Goal: Task Accomplishment & Management: Complete application form

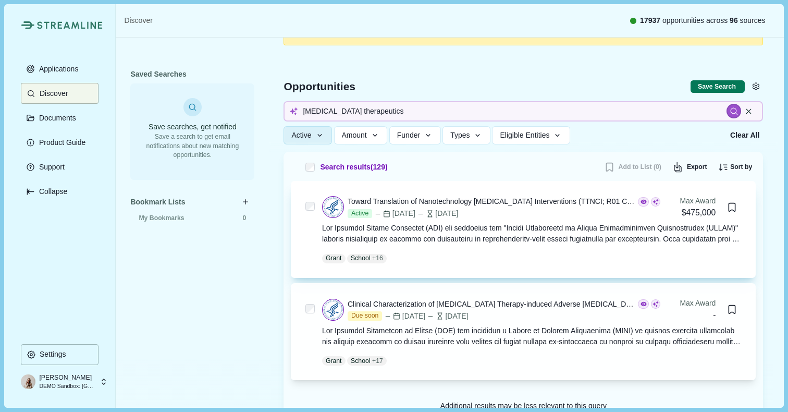
scroll to position [38, 0]
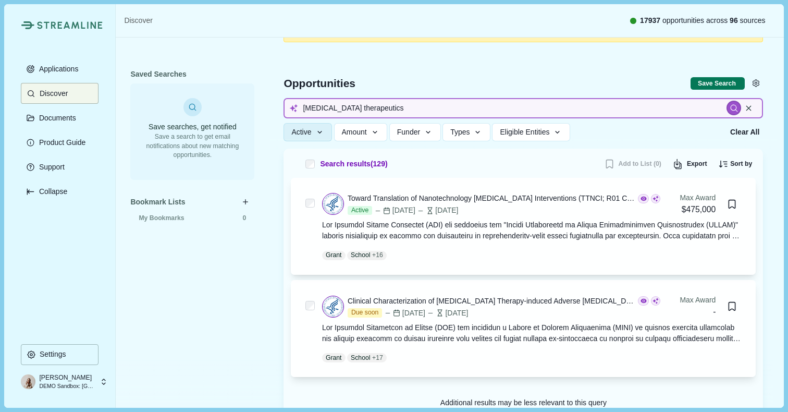
click at [432, 107] on input "Cancer therapeutics" at bounding box center [524, 108] width 480 height 20
click at [741, 130] on button "Clear All" at bounding box center [745, 132] width 35 height 17
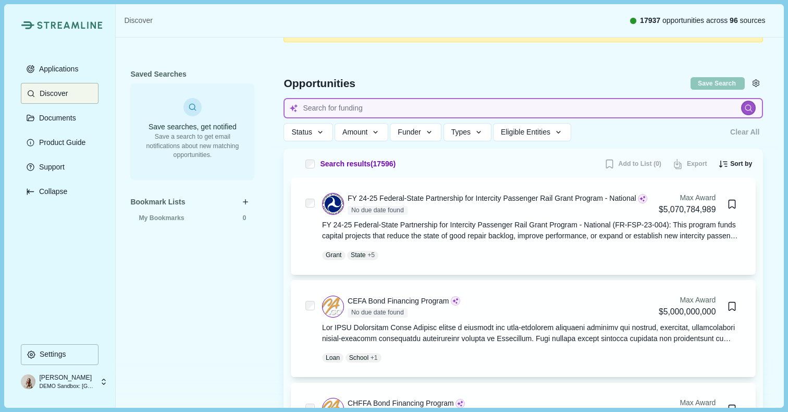
click at [340, 107] on input at bounding box center [524, 108] width 480 height 20
type input "Cancer therapeutics"
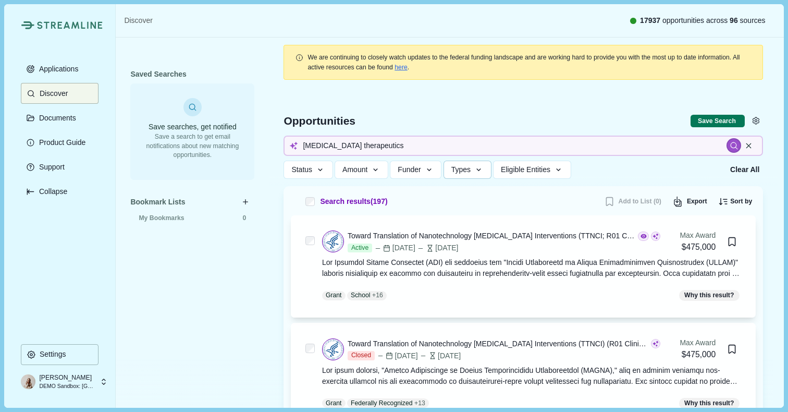
click at [484, 171] on icon "button" at bounding box center [478, 169] width 9 height 9
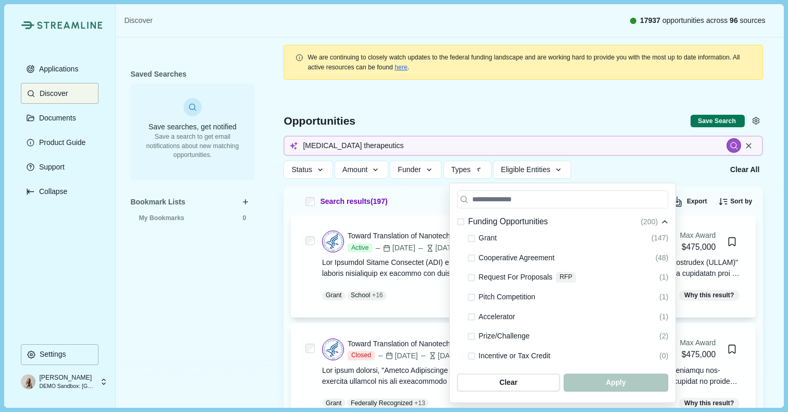
click at [628, 165] on div "Status Status All Active Closed Clear Apply Amount Award Ceiling - Total Award …" at bounding box center [504, 170] width 440 height 18
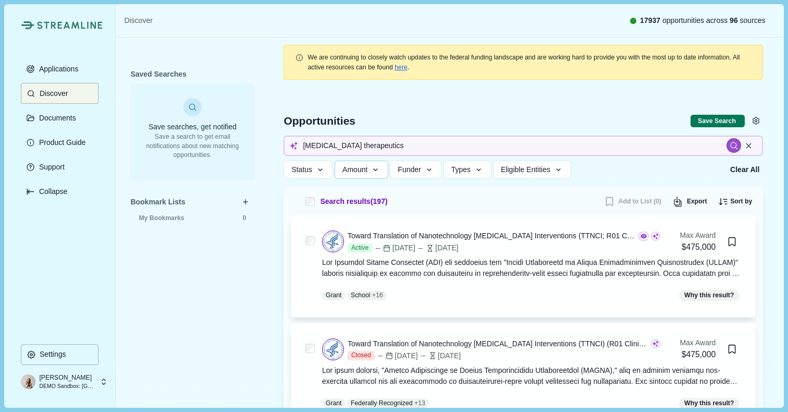
click at [384, 168] on button "Amount" at bounding box center [362, 170] width 54 height 18
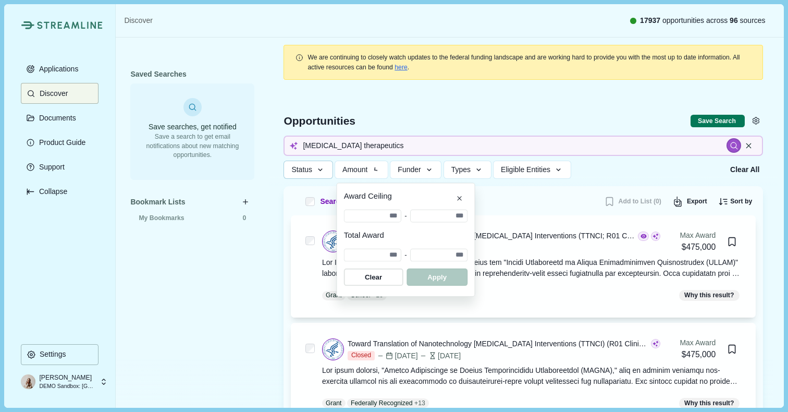
click at [309, 167] on span "Status" at bounding box center [301, 169] width 21 height 9
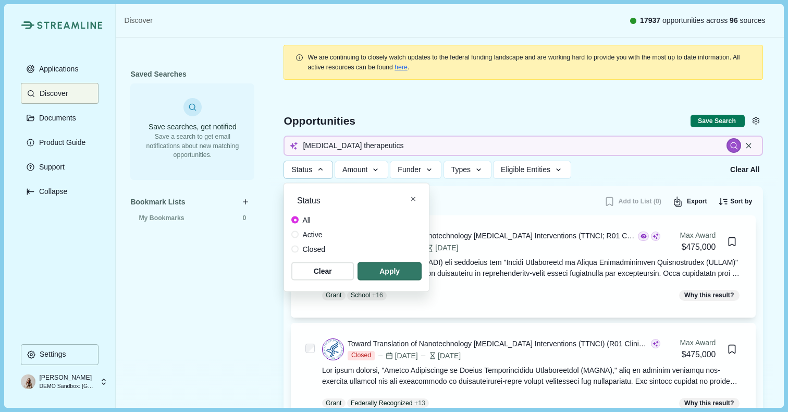
click at [631, 172] on div "Status Status All Active Closed Clear Apply Amount Award Ceiling - Total Award …" at bounding box center [504, 170] width 440 height 18
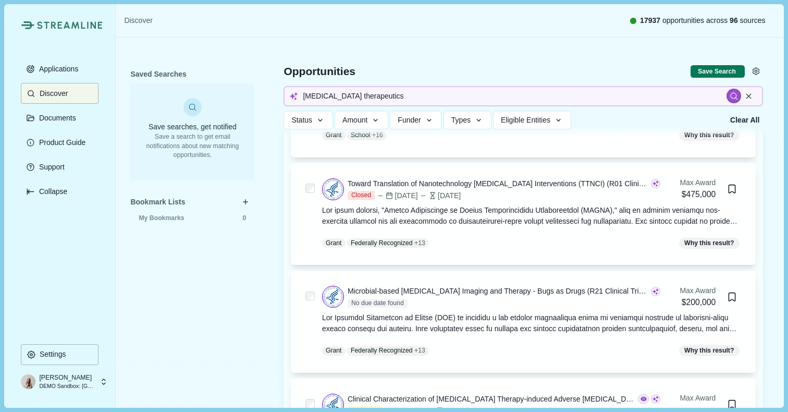
scroll to position [137, 0]
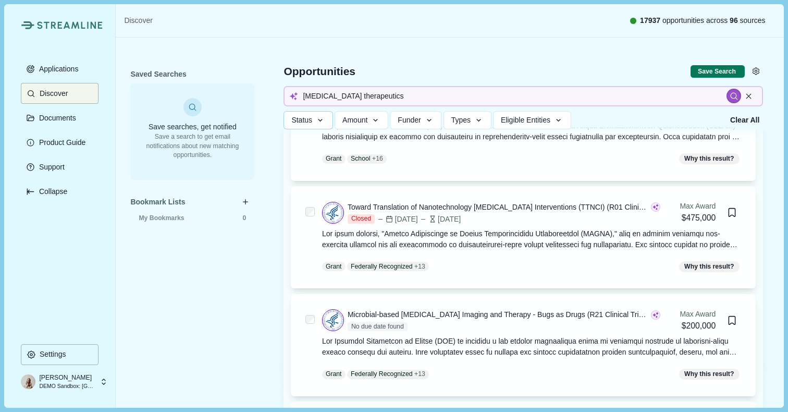
click at [327, 120] on button "Status" at bounding box center [308, 120] width 49 height 18
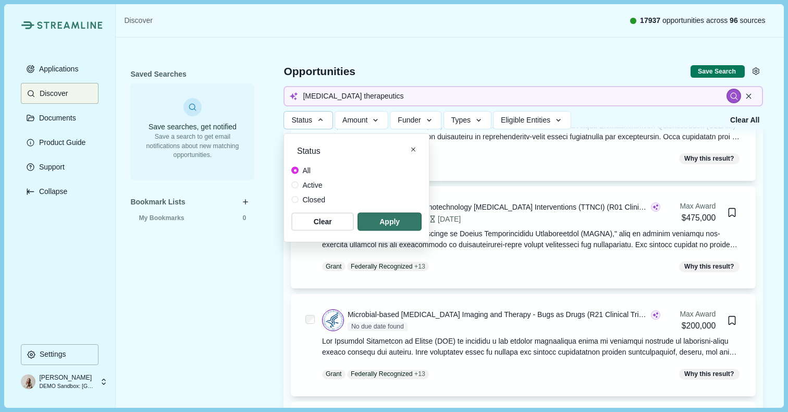
click at [296, 183] on span at bounding box center [294, 184] width 7 height 7
click at [409, 223] on span "button" at bounding box center [389, 221] width 61 height 17
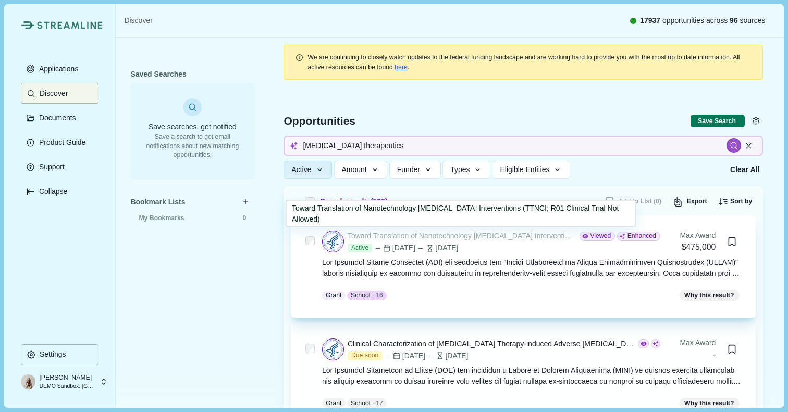
click at [408, 239] on div "Toward Translation of Nanotechnology Cancer Interventions (TTNCI; R01 Clinical …" at bounding box center [462, 235] width 228 height 11
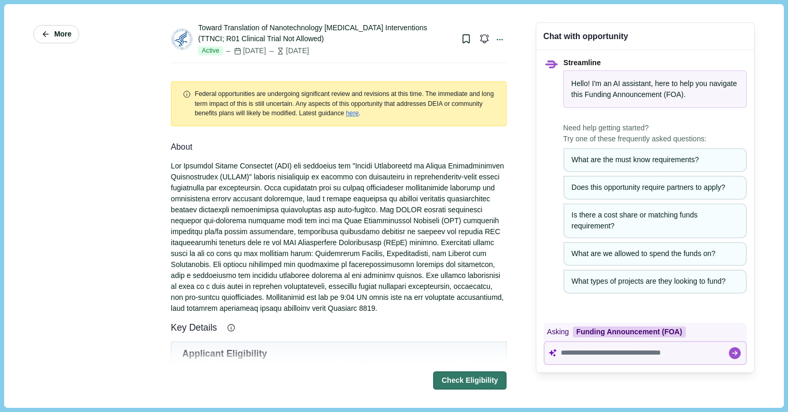
click at [62, 36] on span "More" at bounding box center [62, 34] width 17 height 9
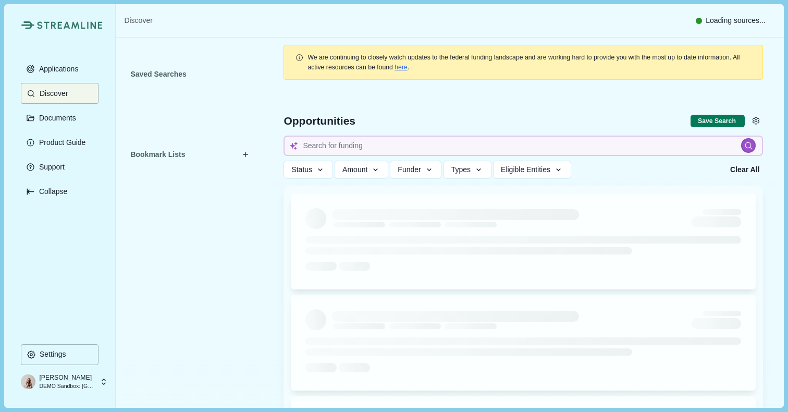
type input "Cancer therapeutics"
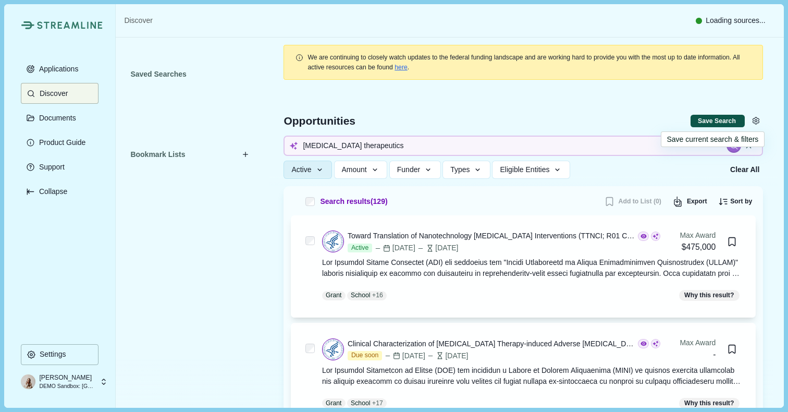
click at [719, 124] on button "Save Search" at bounding box center [718, 121] width 54 height 13
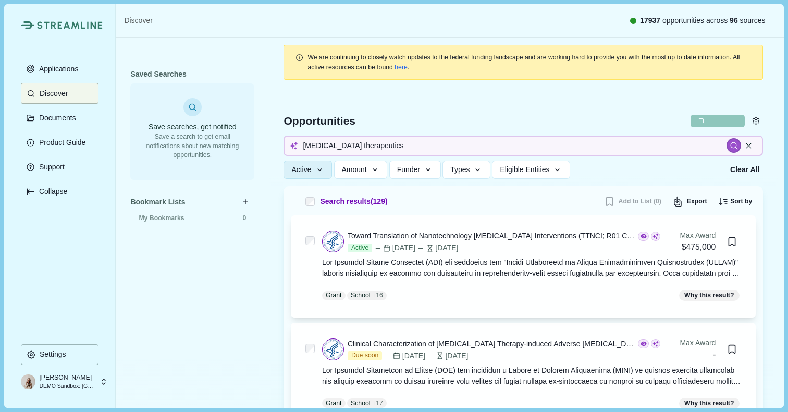
select select "*****"
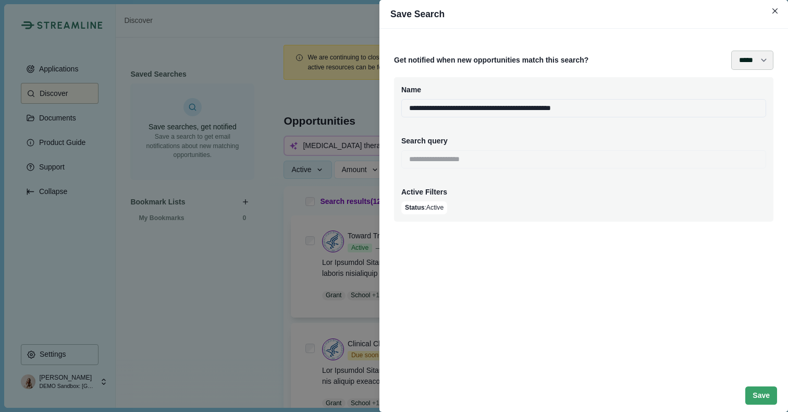
click at [750, 64] on select "**** ***** ****** *******" at bounding box center [753, 60] width 42 height 19
click at [361, 93] on div "**********" at bounding box center [394, 206] width 788 height 412
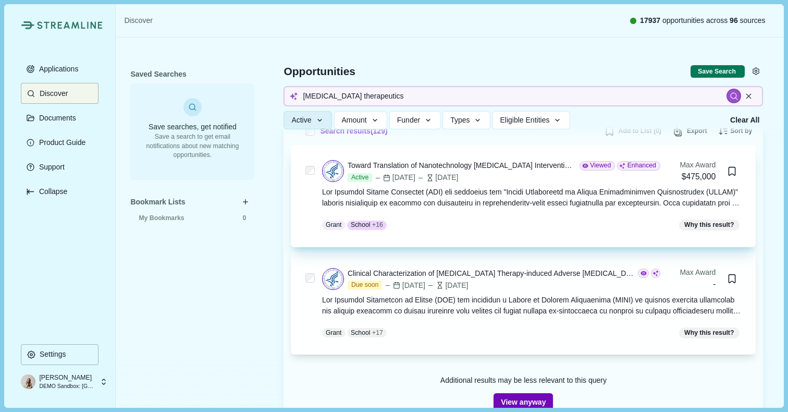
scroll to position [68, 0]
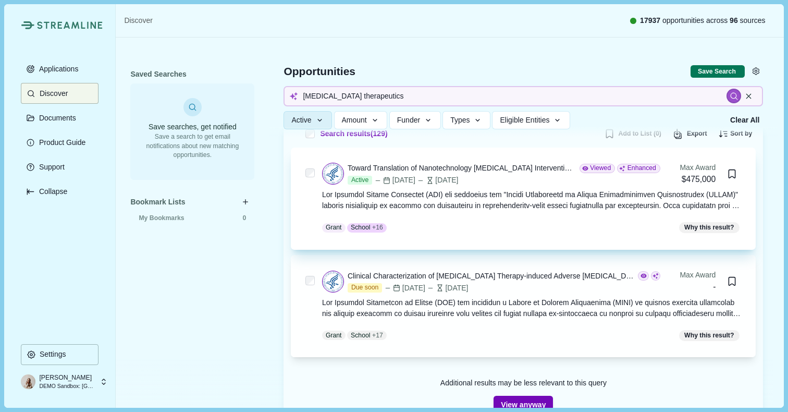
click at [521, 174] on div "Toward Translation of Nanotechnology Cancer Interventions (TTNCI; R01 Clinical …" at bounding box center [504, 174] width 313 height 22
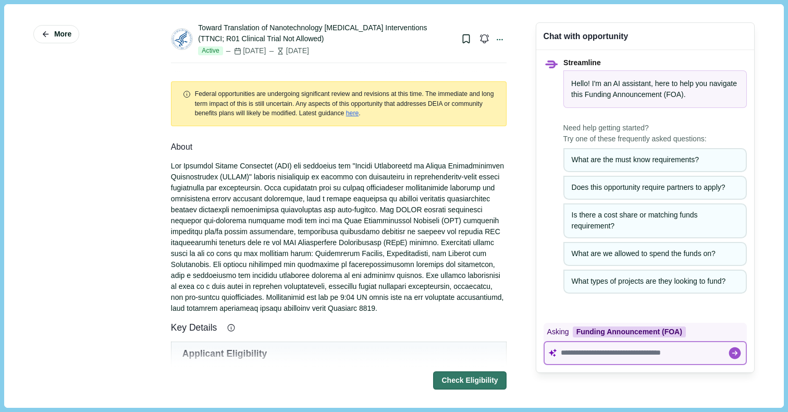
click at [565, 352] on textarea at bounding box center [644, 352] width 167 height 9
click at [580, 350] on textarea at bounding box center [644, 352] width 167 height 9
paste textarea "**********"
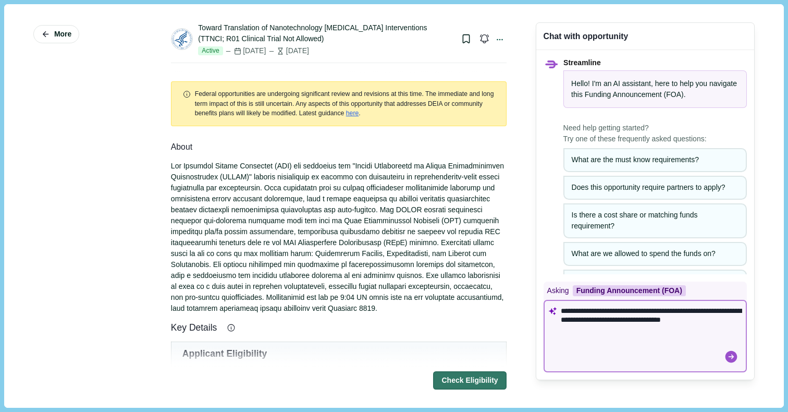
type textarea "**********"
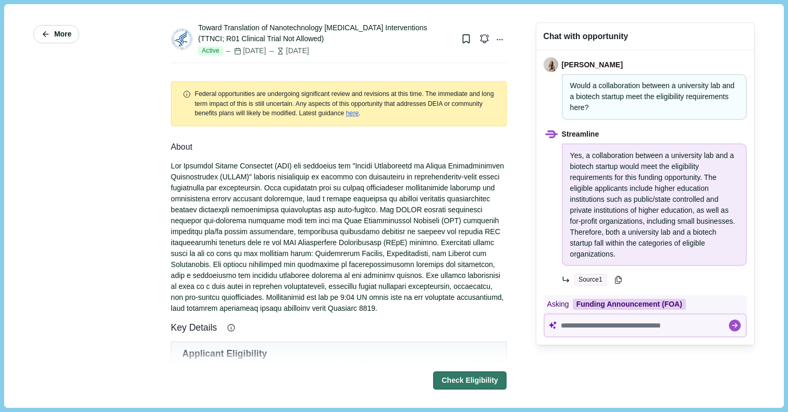
click at [62, 34] on span "More" at bounding box center [62, 34] width 17 height 9
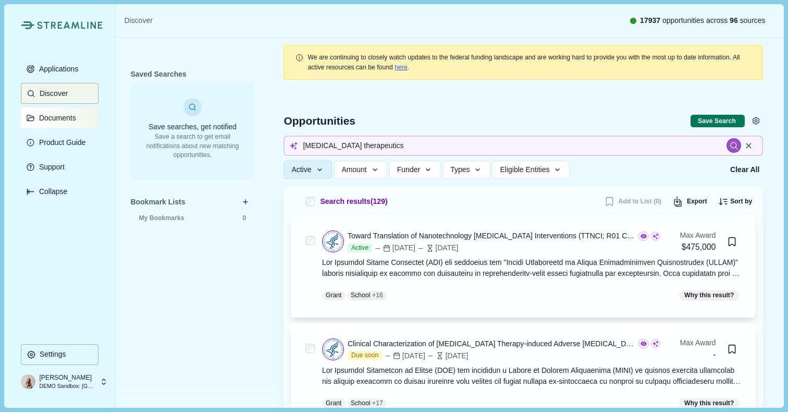
click at [57, 121] on p "Documents" at bounding box center [55, 118] width 41 height 9
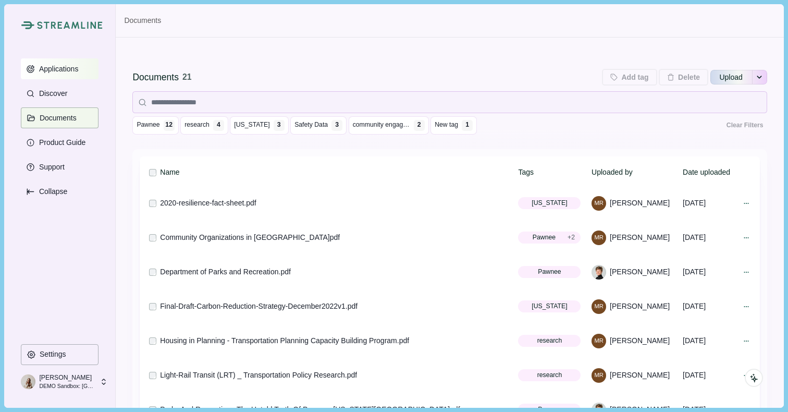
click at [58, 68] on p "Applications" at bounding box center [56, 69] width 43 height 9
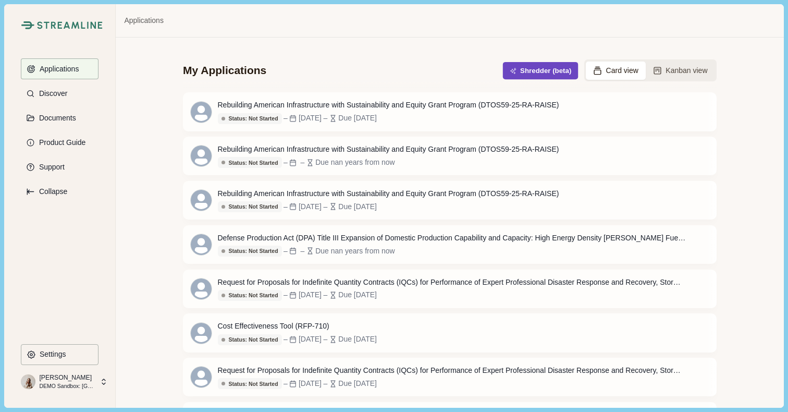
click at [545, 70] on button "Shredder (beta)" at bounding box center [541, 70] width 76 height 17
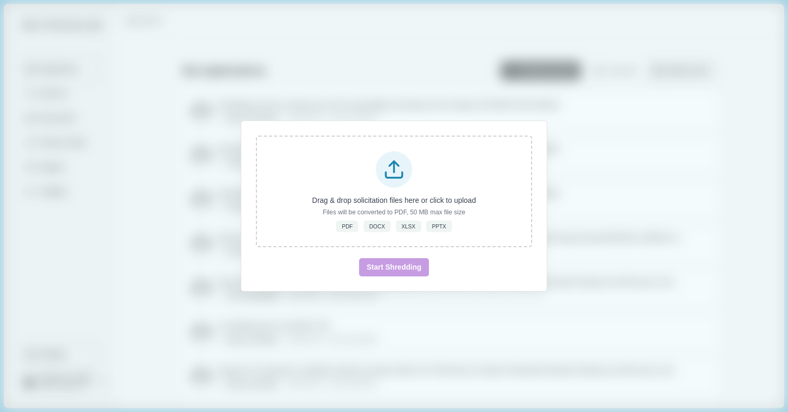
click at [655, 190] on div "Drag & drop solicitation files here or click to upload Files will be converted …" at bounding box center [394, 206] width 788 height 412
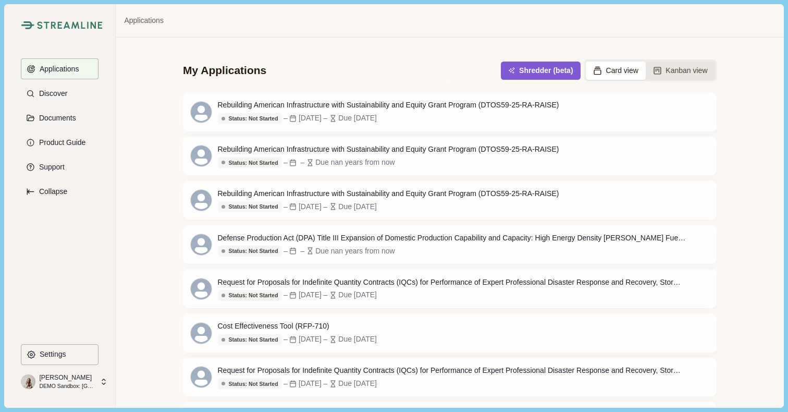
click at [677, 72] on button "Kanban view" at bounding box center [680, 71] width 69 height 18
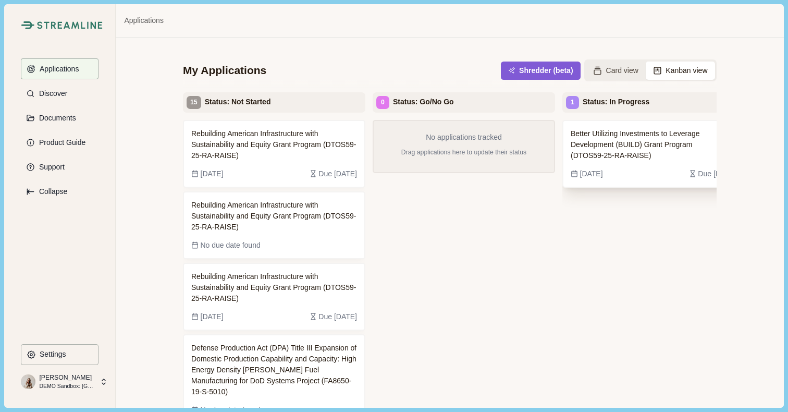
click at [607, 141] on span "Better Utilizing Investments to Leverage Development (BUILD) Grant Program (DTO…" at bounding box center [646, 144] width 150 height 33
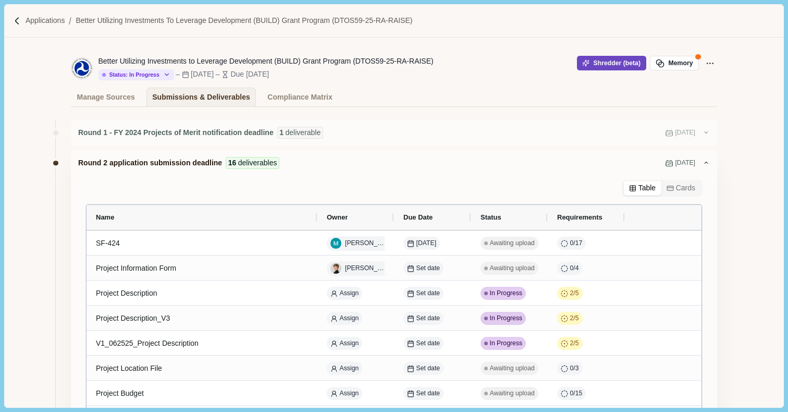
click at [594, 64] on button "Shredder (beta)" at bounding box center [611, 63] width 69 height 15
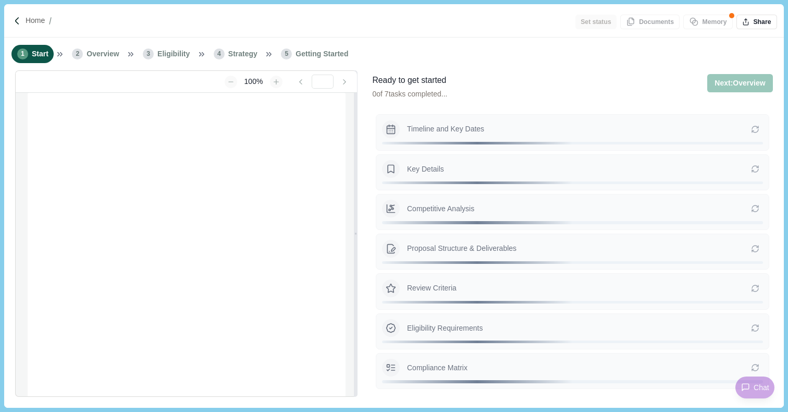
type input "**********"
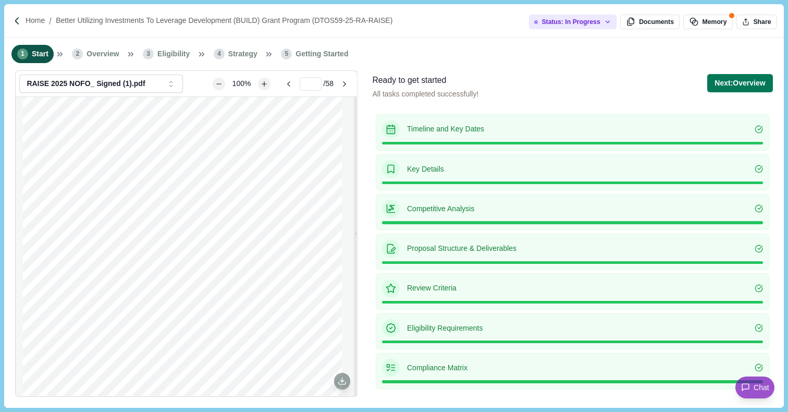
scroll to position [1717, 0]
type input "*"
click at [729, 81] on button "Next: Overview" at bounding box center [740, 83] width 65 height 18
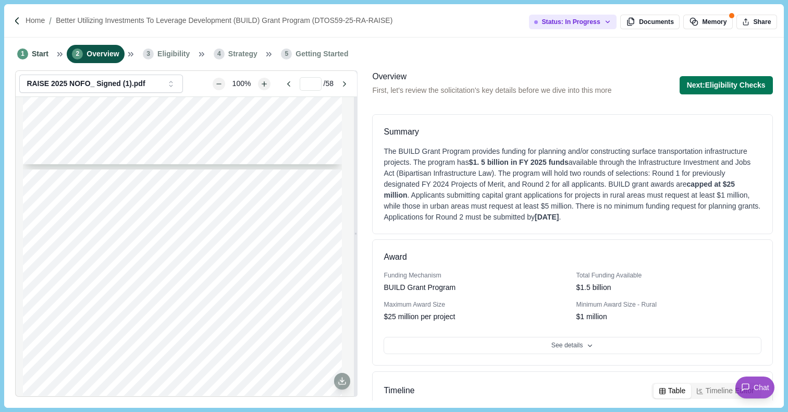
scroll to position [210, 0]
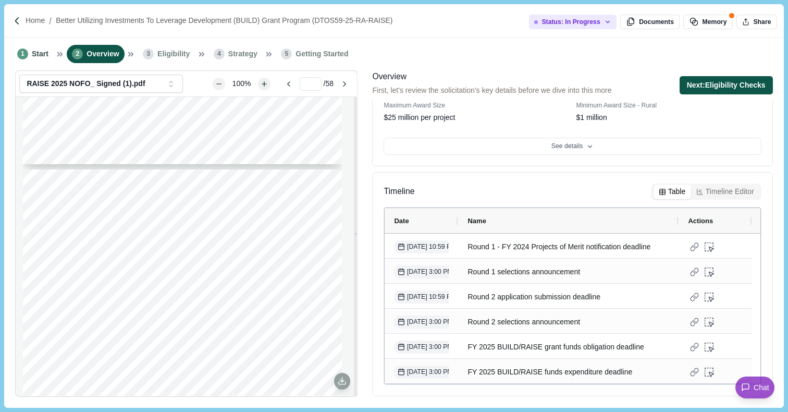
click at [726, 86] on button "Next: Eligibility Checks" at bounding box center [726, 85] width 93 height 18
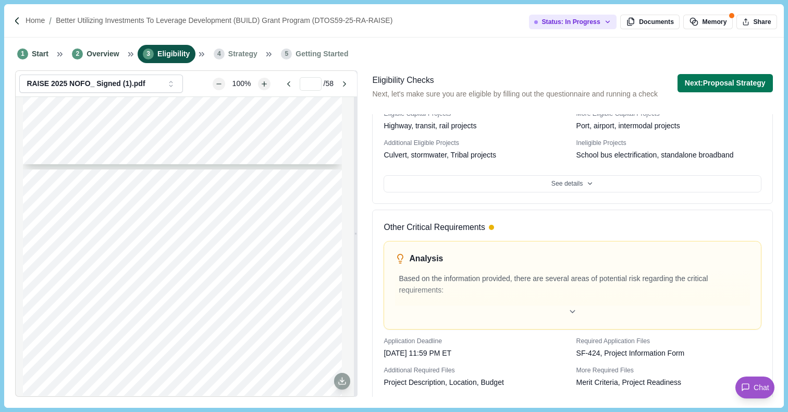
scroll to position [496, 0]
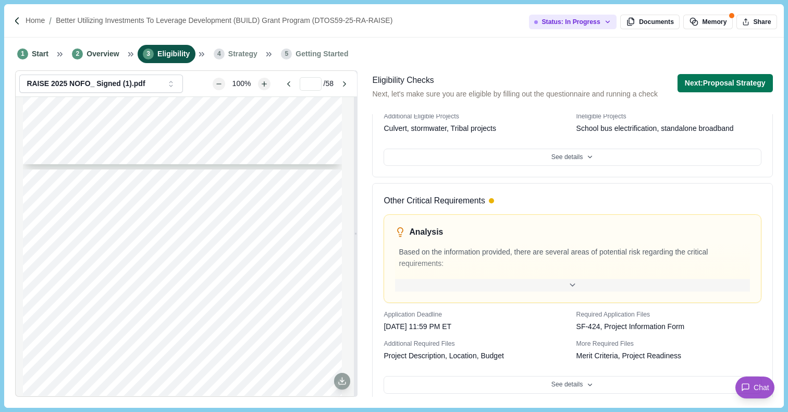
click at [571, 286] on icon at bounding box center [572, 285] width 5 height 2
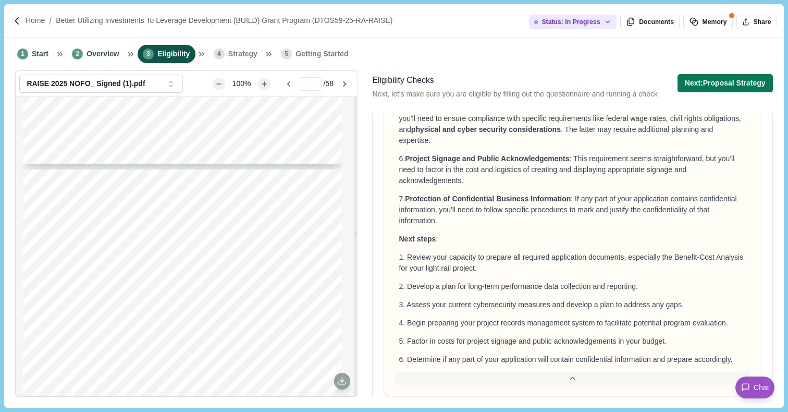
scroll to position [904, 0]
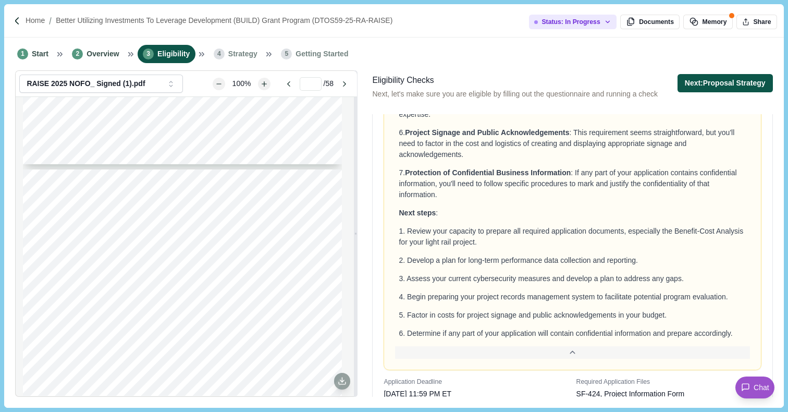
click at [738, 81] on button "Next: Proposal Strategy" at bounding box center [725, 83] width 95 height 18
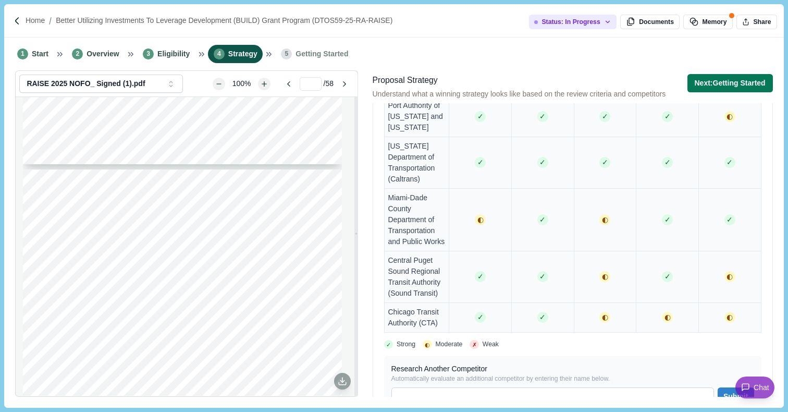
scroll to position [862, 0]
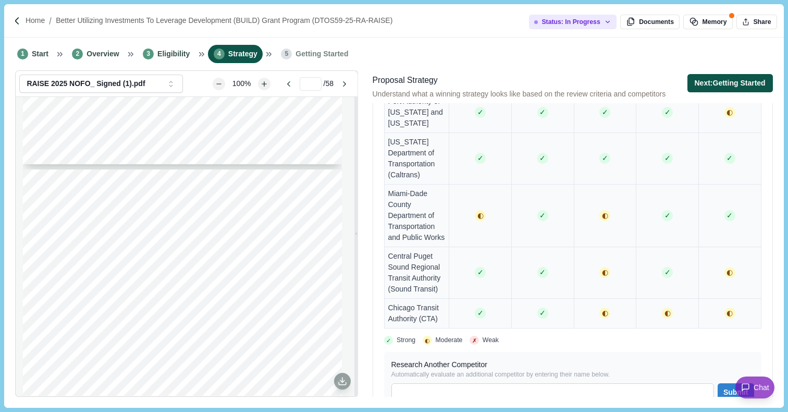
click at [733, 84] on button "Next: Getting Started" at bounding box center [731, 83] width 86 height 18
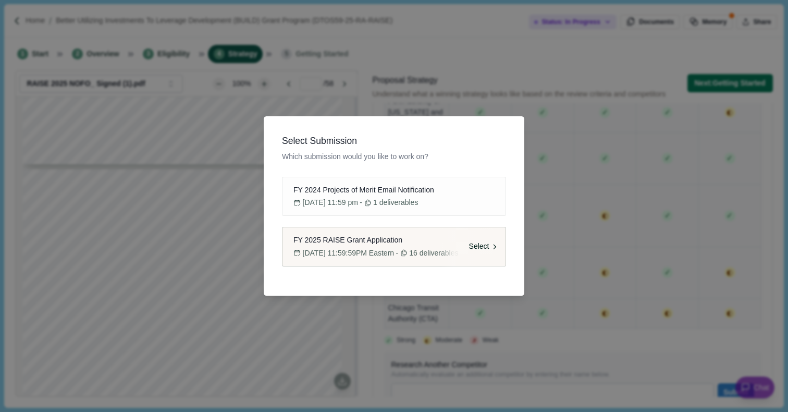
click at [399, 244] on span "FY 2025 RAISE Grant Application" at bounding box center [348, 240] width 109 height 11
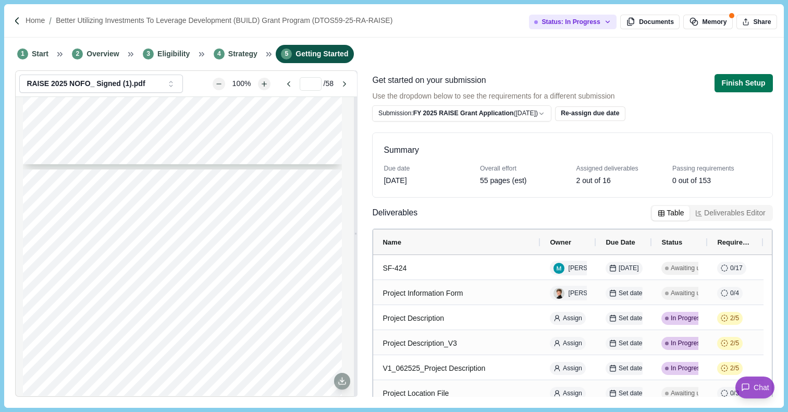
scroll to position [39, 0]
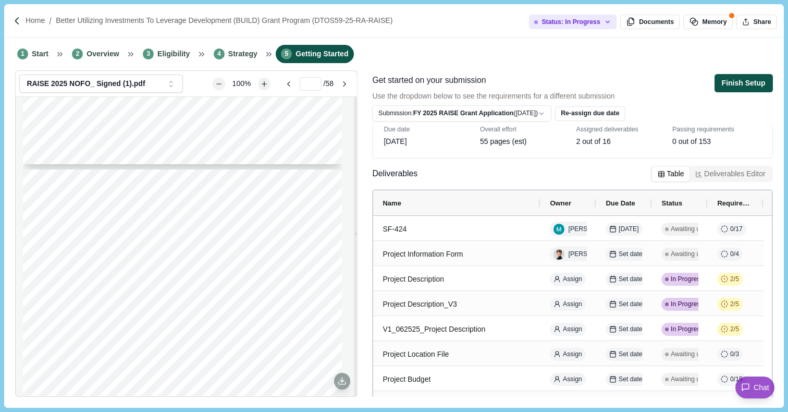
click at [755, 79] on button "Finish Setup" at bounding box center [744, 83] width 58 height 18
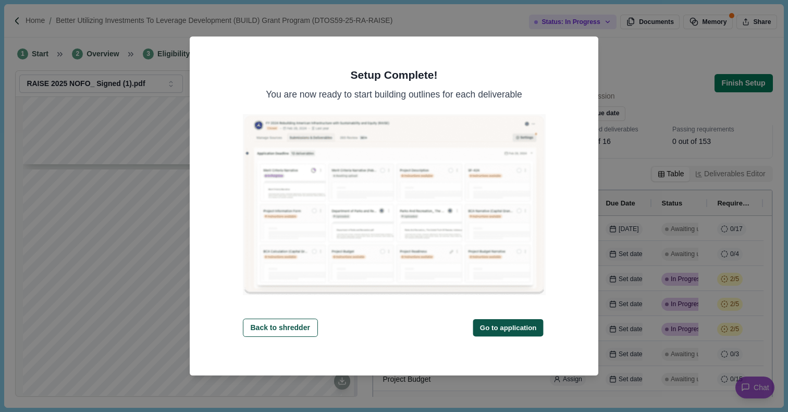
click at [506, 323] on button "Go to application" at bounding box center [508, 327] width 70 height 17
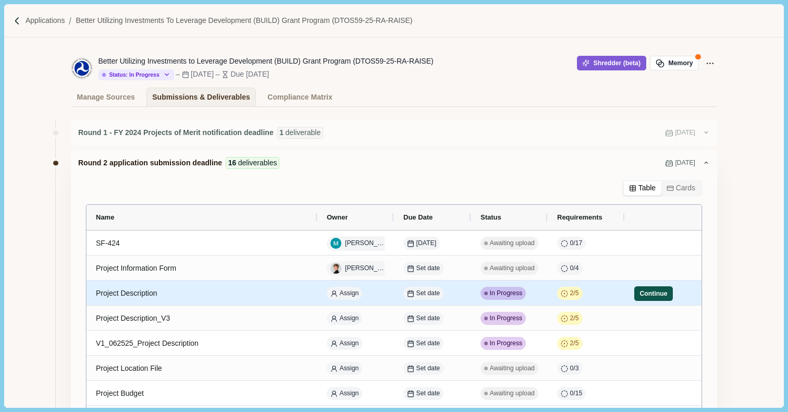
click at [646, 293] on button "Continue" at bounding box center [654, 293] width 39 height 15
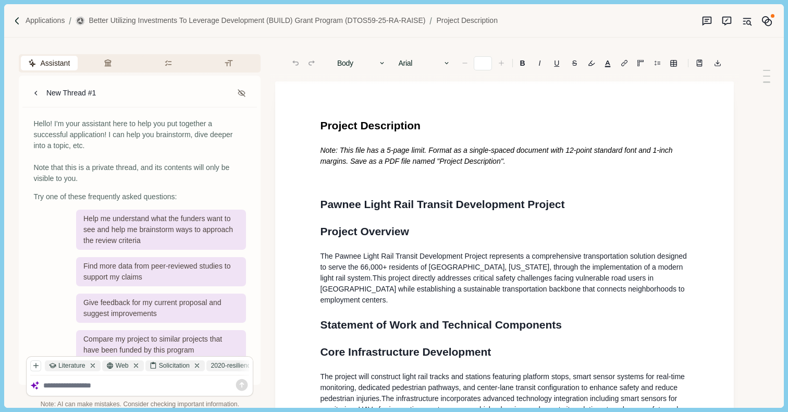
type input "**"
click at [322, 127] on span "Project Description" at bounding box center [370, 125] width 101 height 12
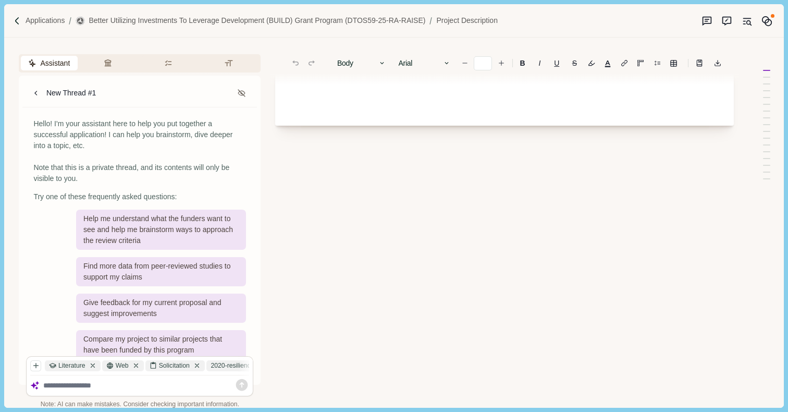
scroll to position [78, 0]
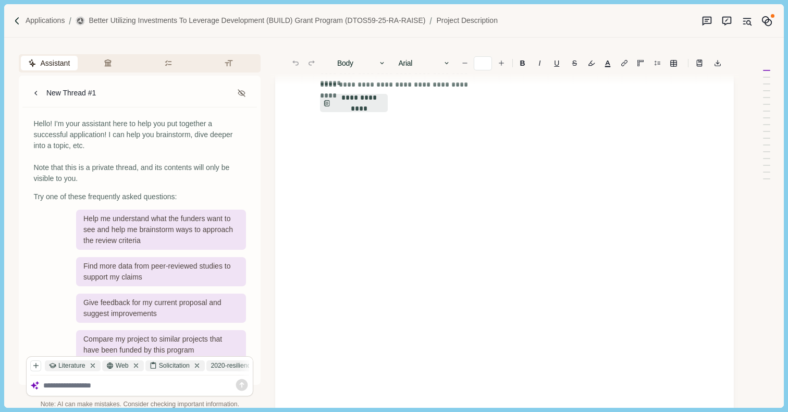
drag, startPoint x: 322, startPoint y: 127, endPoint x: 512, endPoint y: 323, distance: 273.3
click at [364, 103] on button "**********" at bounding box center [354, 103] width 69 height 19
click at [109, 64] on button "Review Criteria" at bounding box center [109, 63] width 57 height 15
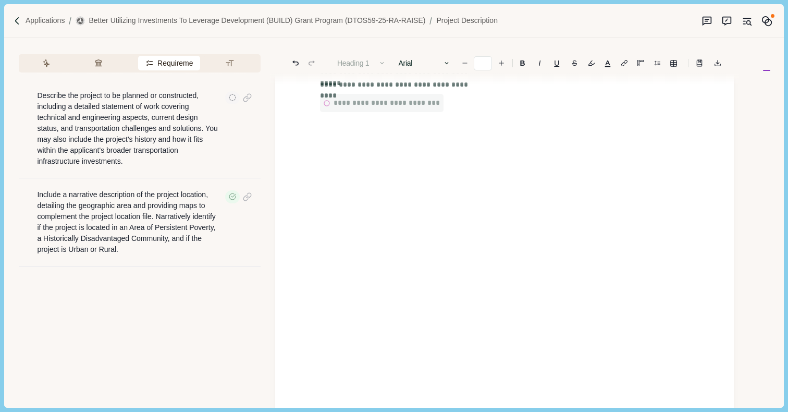
click at [174, 62] on button "Requirements" at bounding box center [169, 63] width 62 height 15
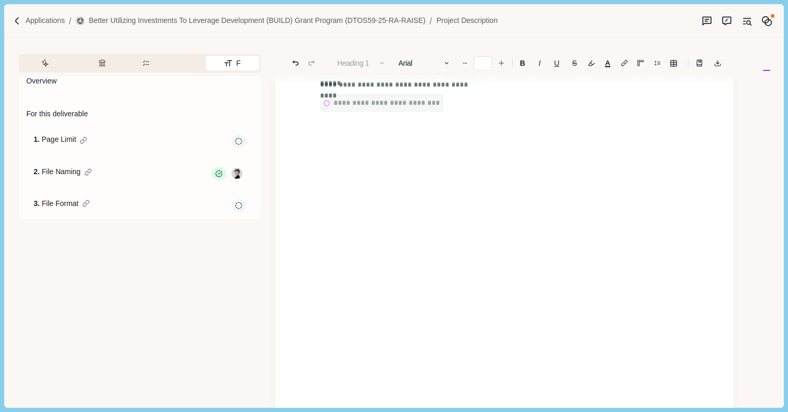
click at [236, 64] on button "Formatting" at bounding box center [232, 63] width 53 height 15
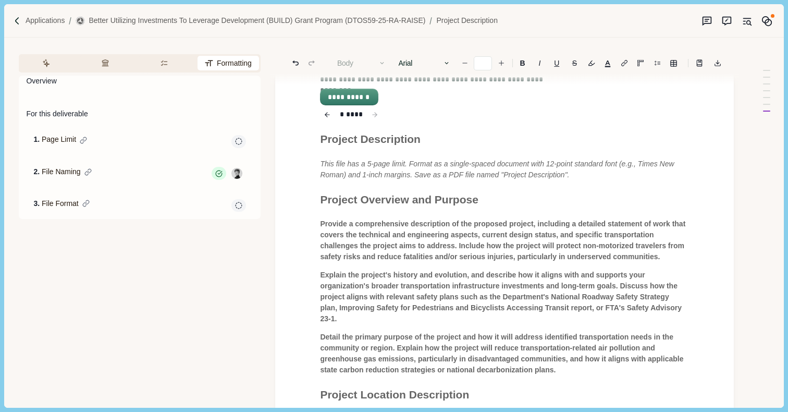
scroll to position [0, 0]
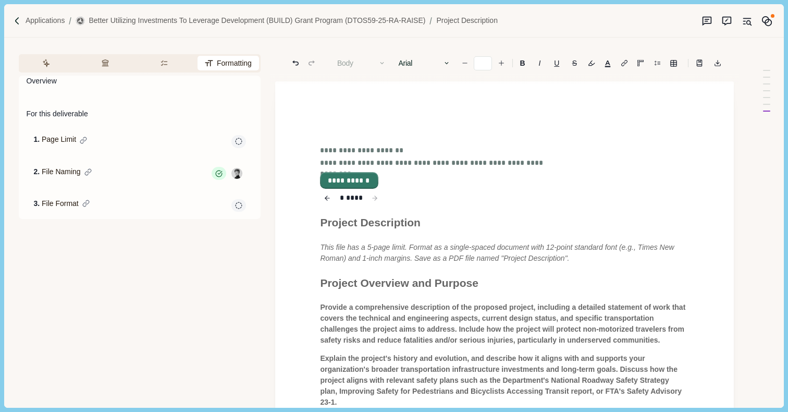
click at [355, 178] on button "**********" at bounding box center [349, 180] width 56 height 15
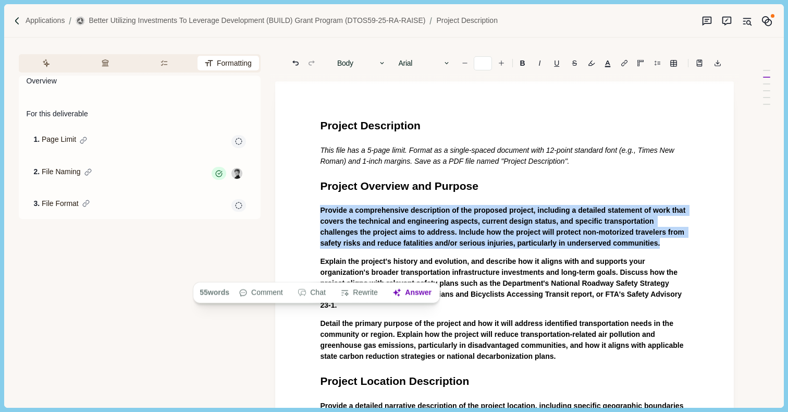
drag, startPoint x: 318, startPoint y: 209, endPoint x: 405, endPoint y: 256, distance: 98.9
click at [420, 294] on button "Answer" at bounding box center [412, 292] width 50 height 15
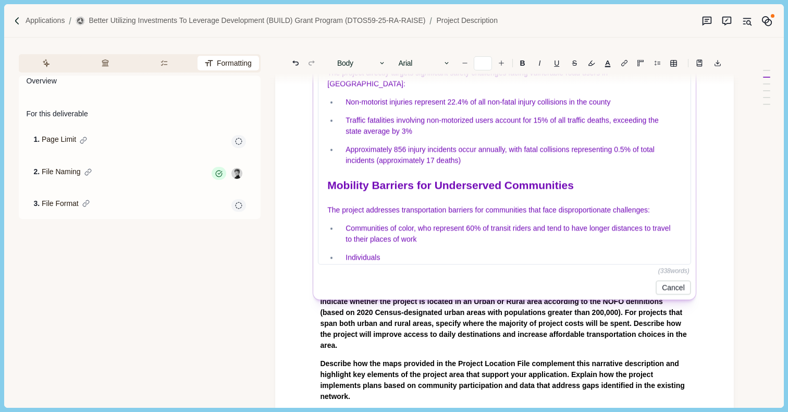
scroll to position [513, 0]
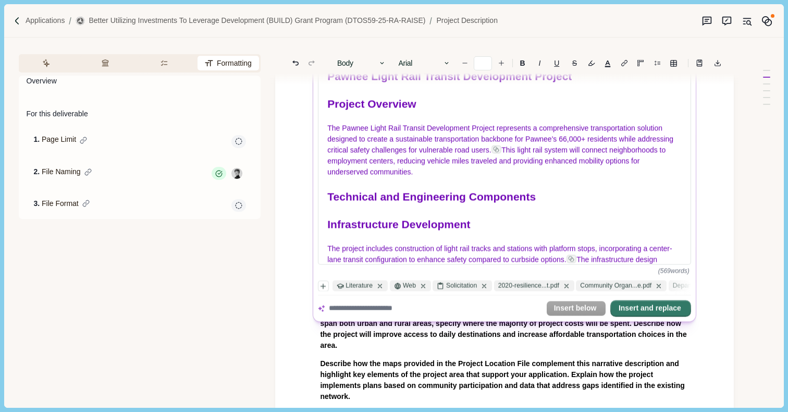
click at [658, 313] on button "Insert and replace" at bounding box center [651, 308] width 79 height 15
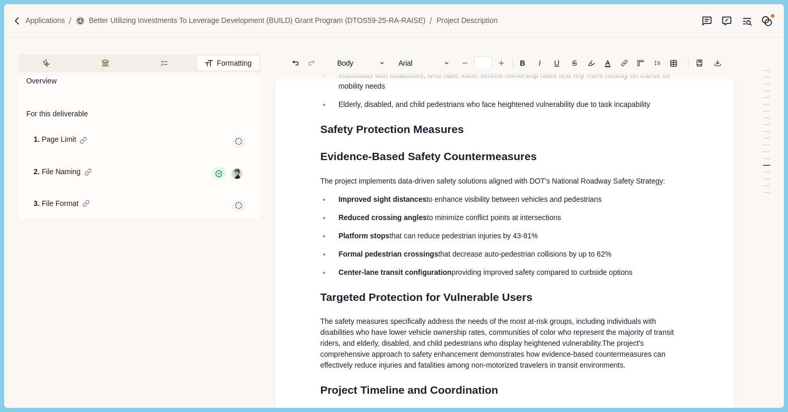
scroll to position [750, 0]
